Goal: Navigation & Orientation: Find specific page/section

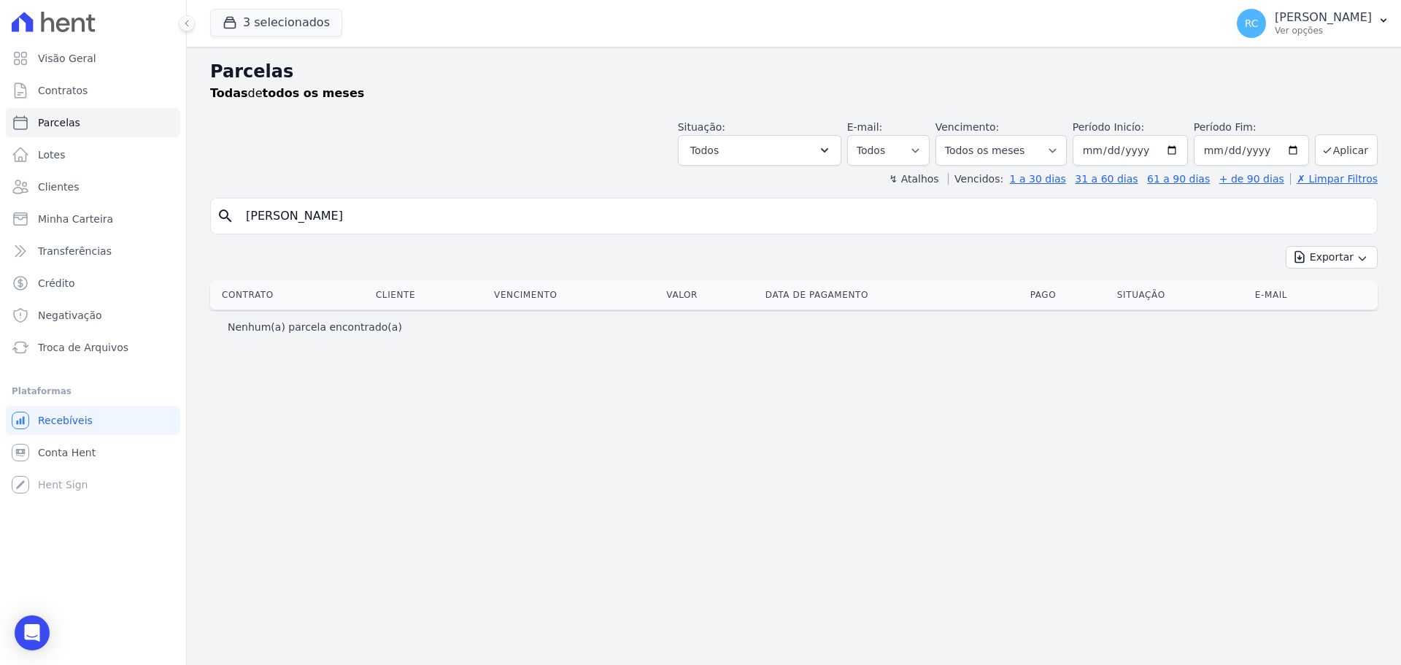
select select
click at [1306, 19] on p "[PERSON_NAME]" at bounding box center [1323, 17] width 97 height 15
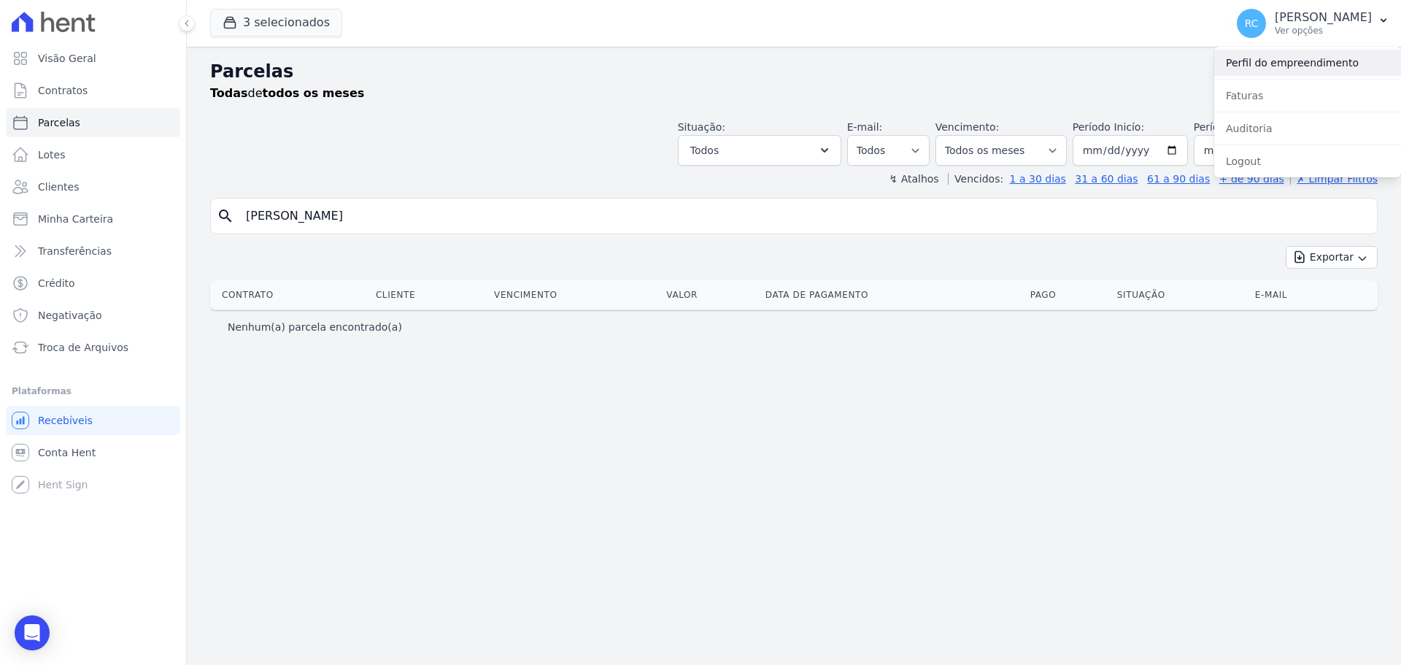
click at [1266, 69] on link "Perfil do empreendimento" at bounding box center [1307, 63] width 187 height 26
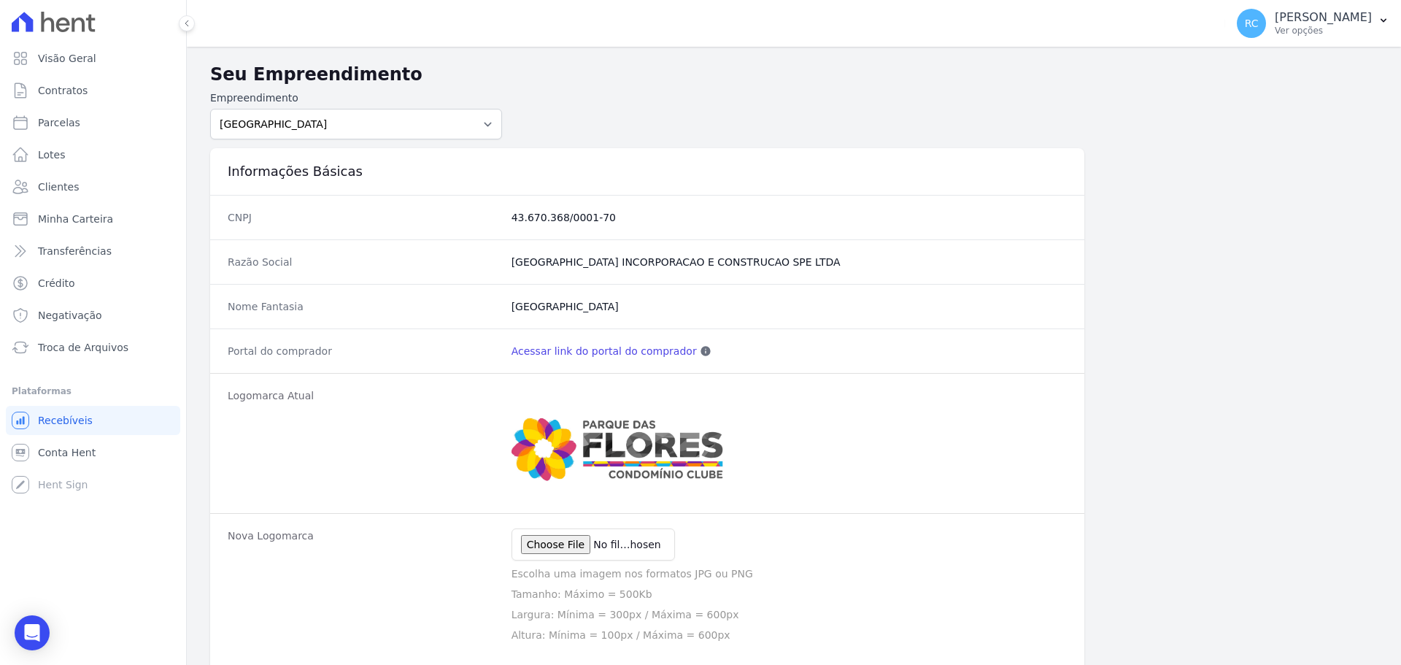
click at [609, 358] on div "Portal do comprador Acessar link do portal do comprador Esse link pode ser disp…" at bounding box center [647, 350] width 874 height 45
click at [612, 352] on link "Acessar link do portal do comprador" at bounding box center [604, 351] width 185 height 15
